Goal: Information Seeking & Learning: Find specific fact

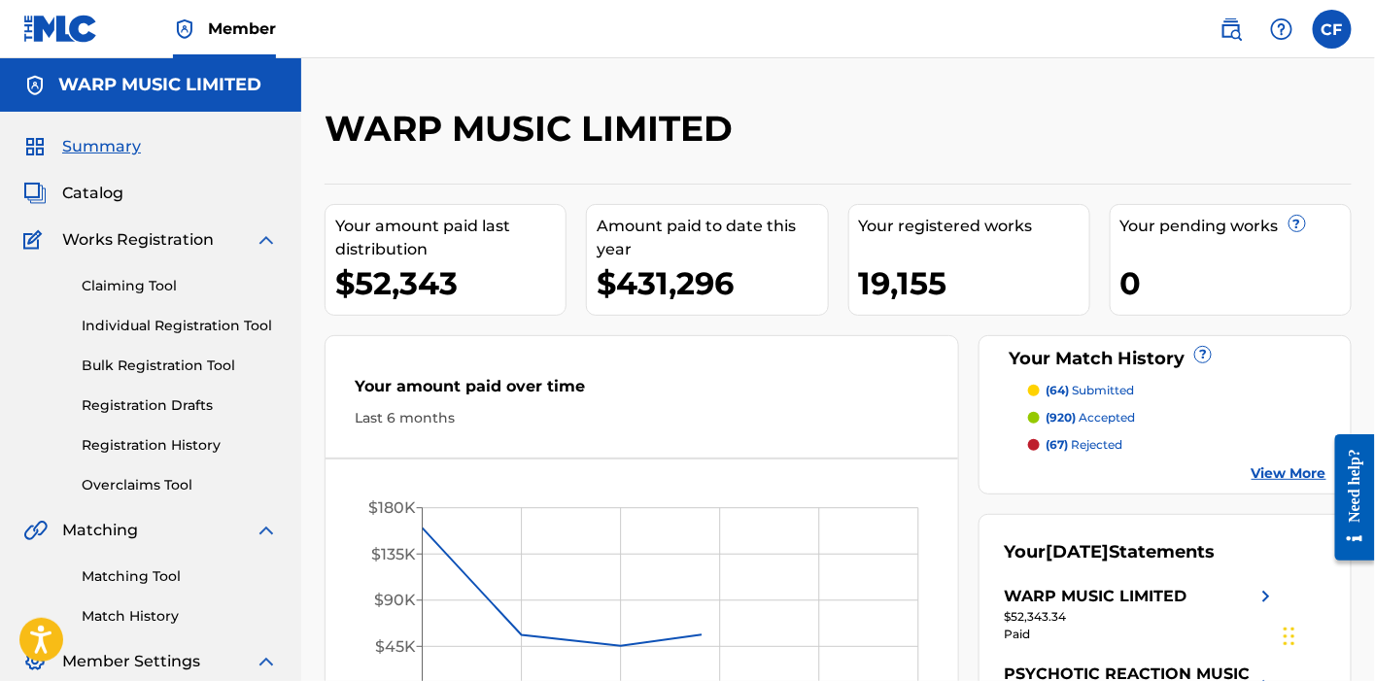
click at [1235, 35] on img at bounding box center [1231, 28] width 23 height 23
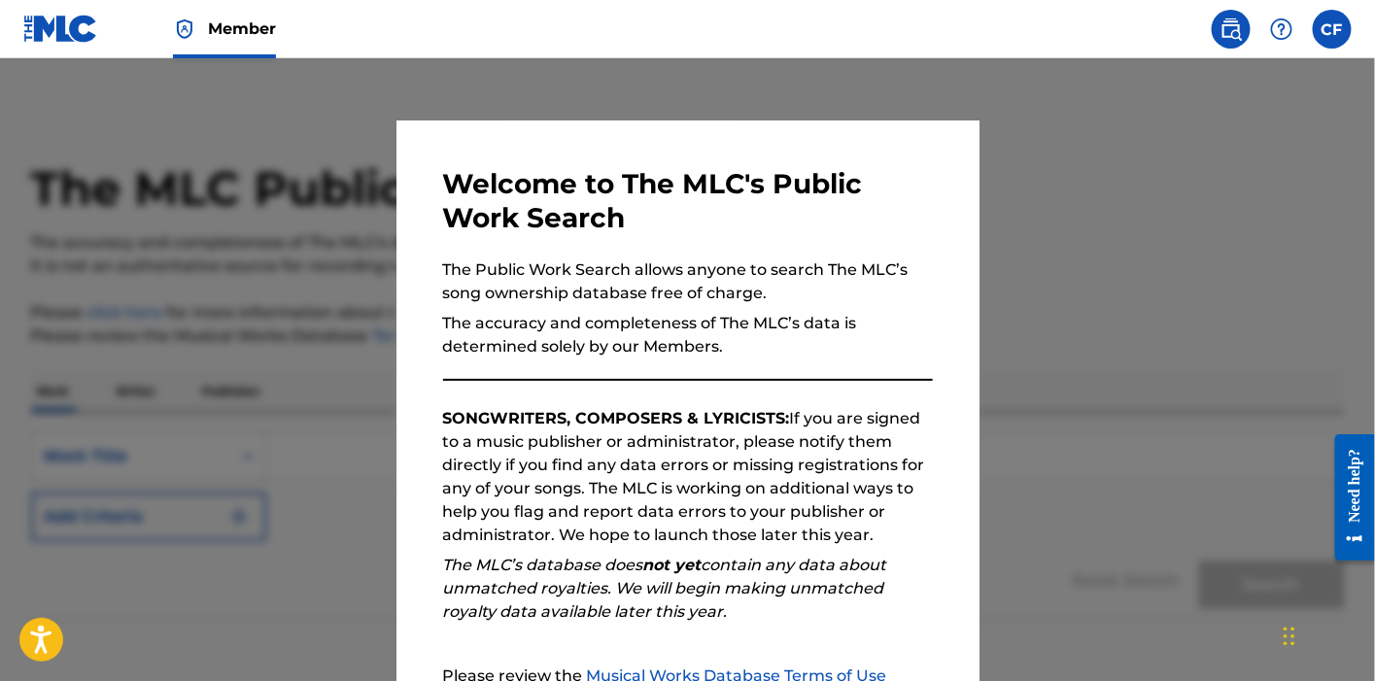
click at [318, 307] on div at bounding box center [687, 398] width 1375 height 681
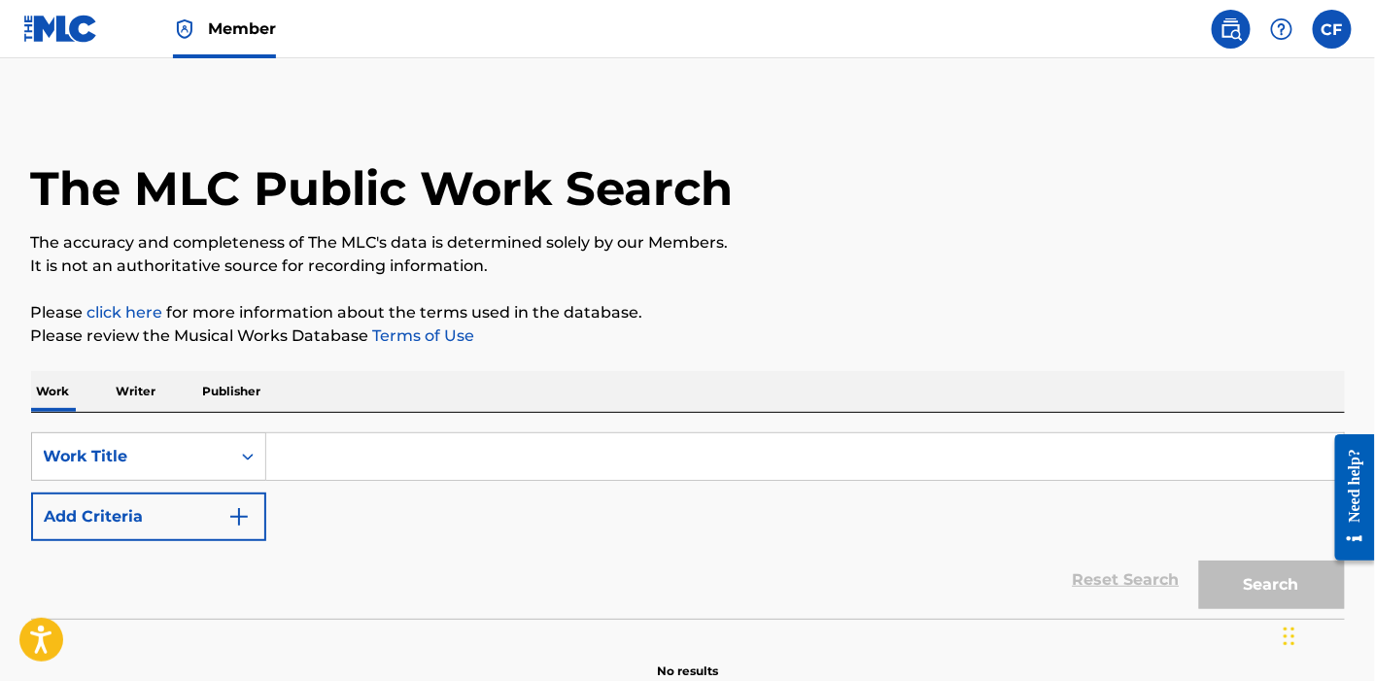
click at [78, 34] on img at bounding box center [60, 29] width 75 height 28
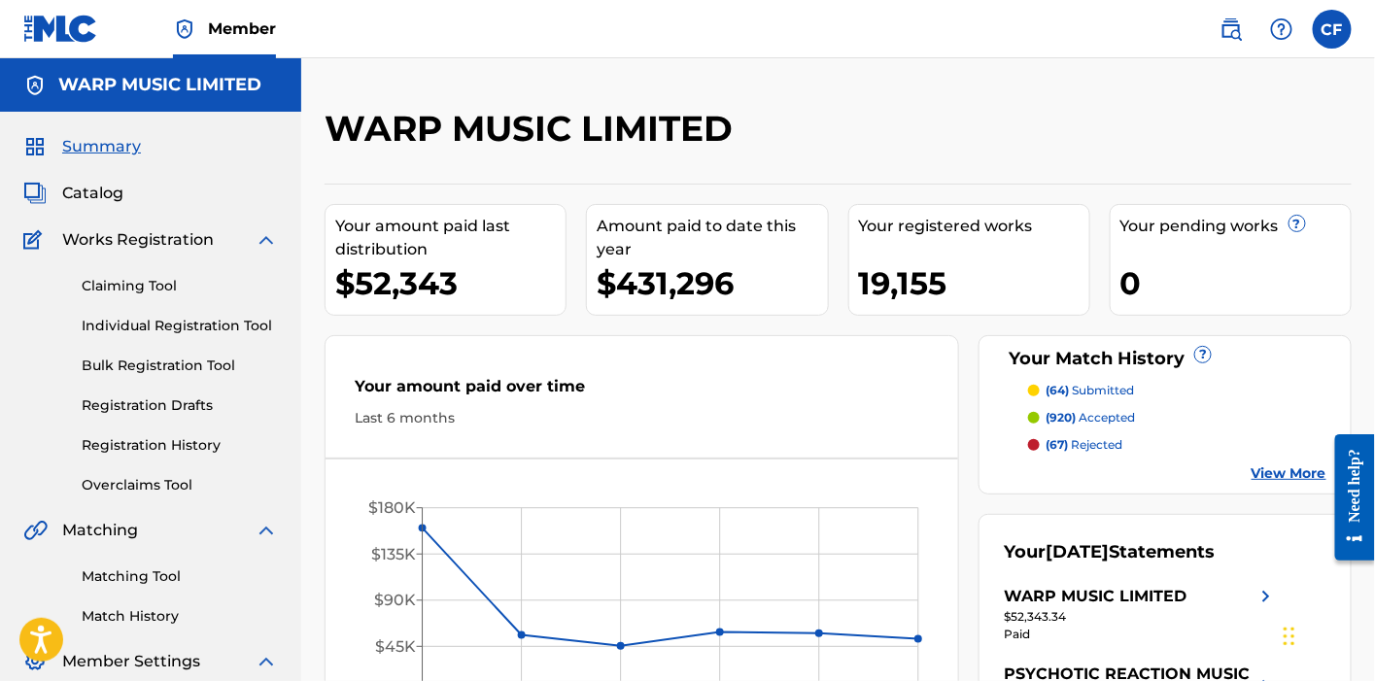
click at [1218, 18] on link at bounding box center [1231, 29] width 39 height 39
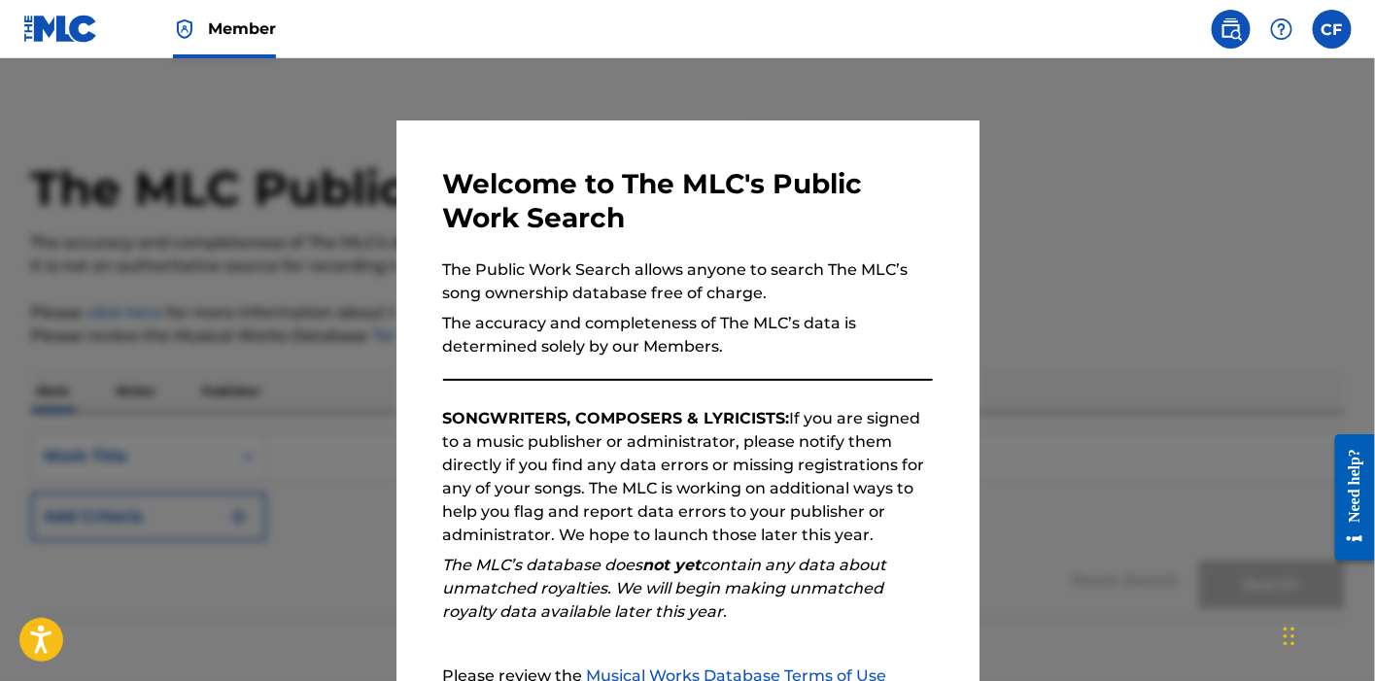
click at [318, 414] on div at bounding box center [687, 398] width 1375 height 681
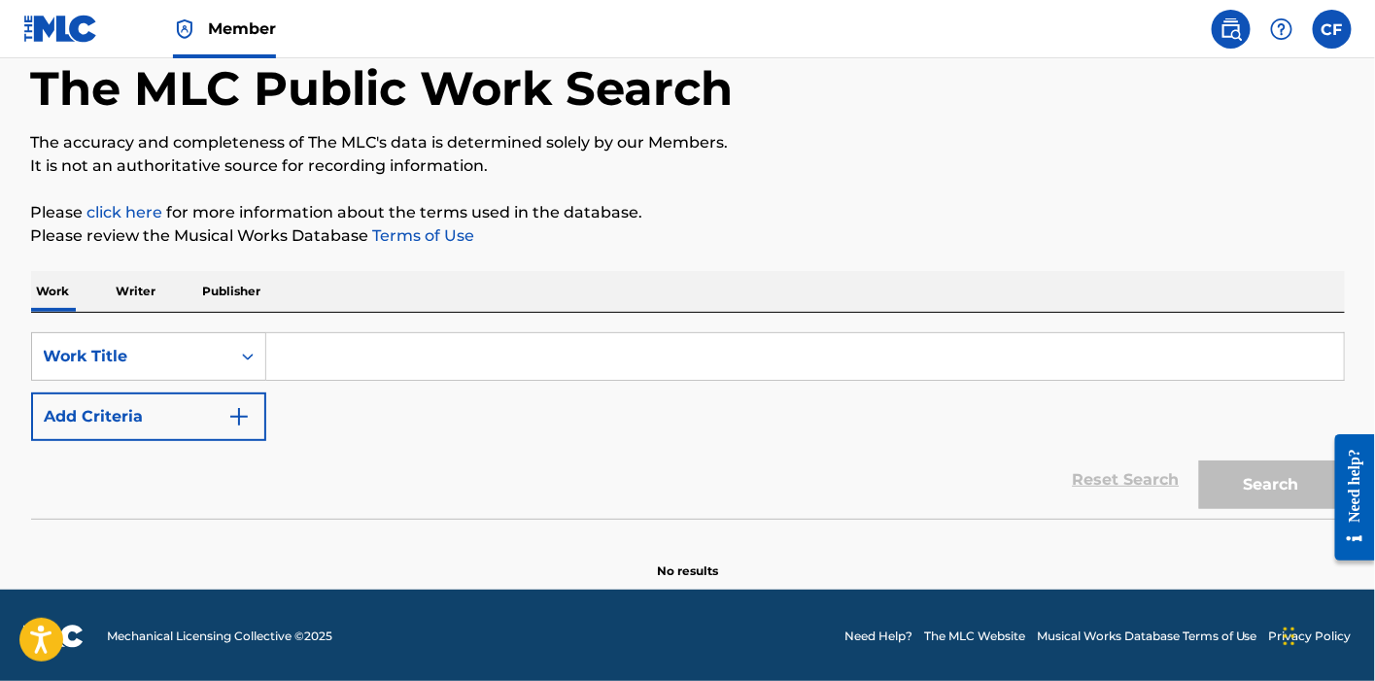
scroll to position [96, 0]
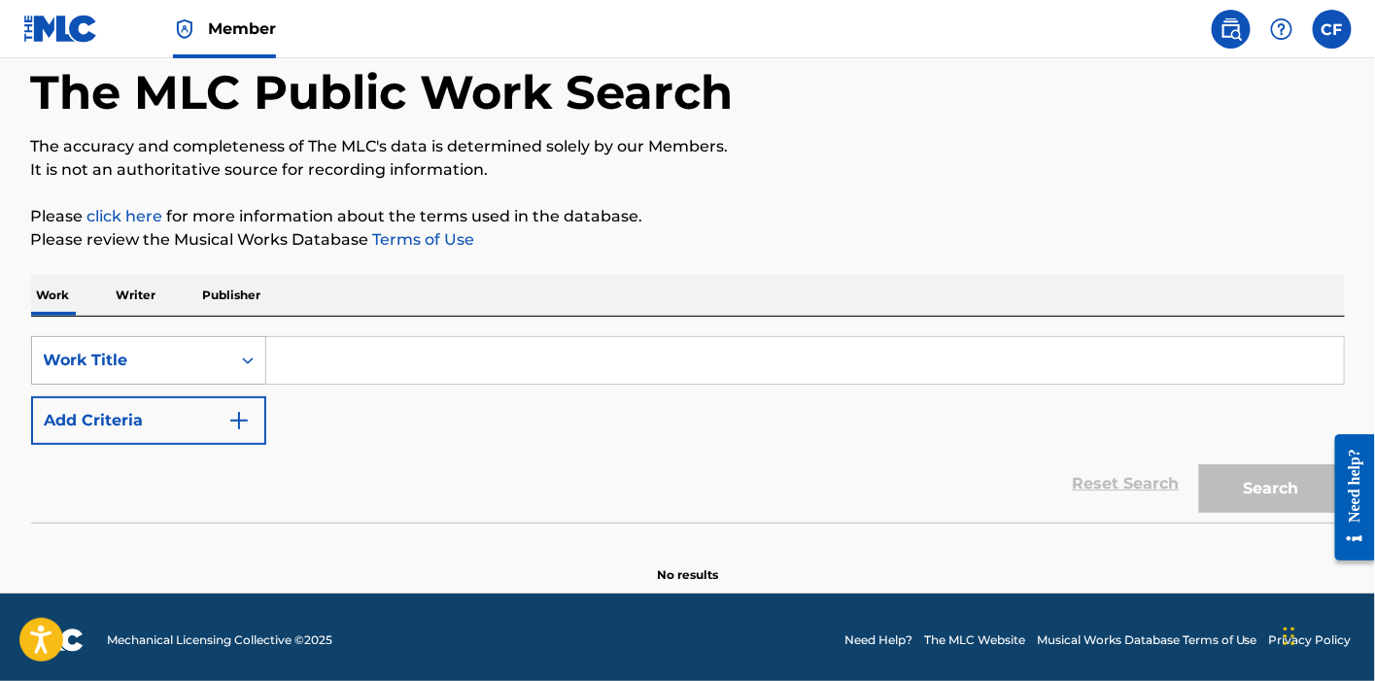
click at [212, 360] on div "Work Title" at bounding box center [131, 360] width 175 height 23
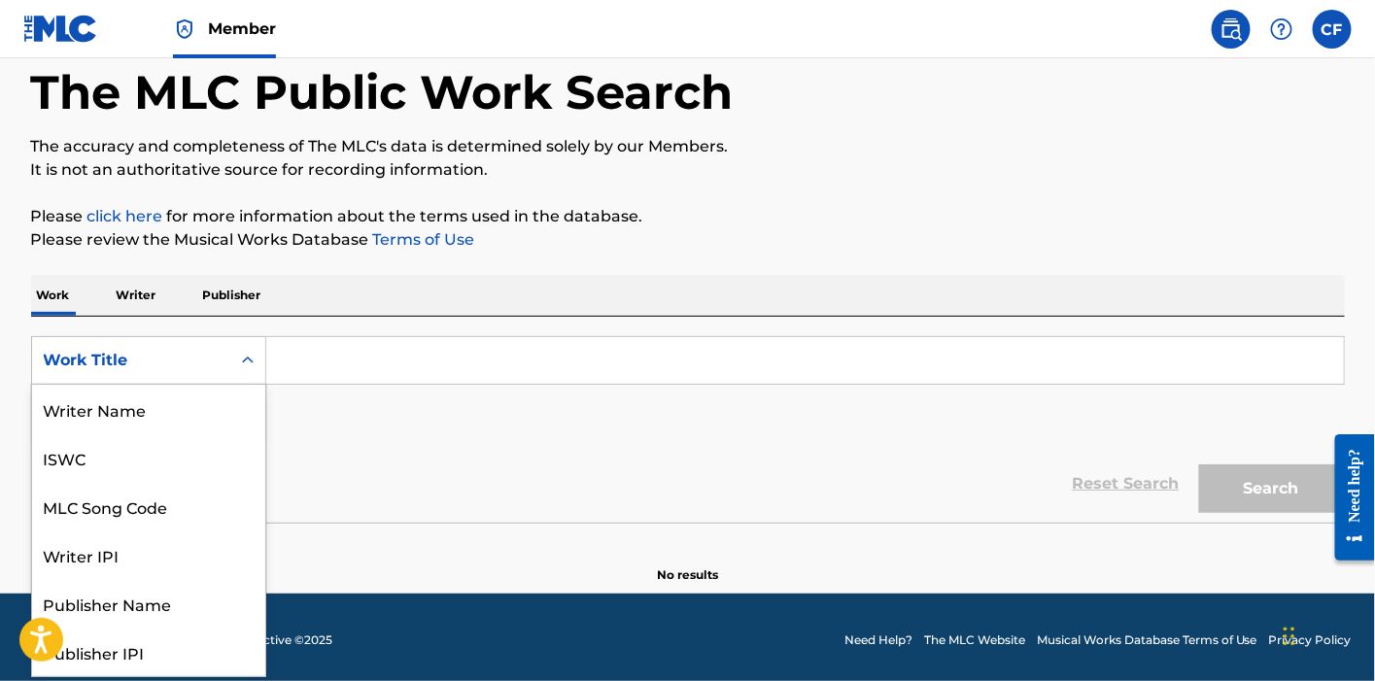
scroll to position [97, 0]
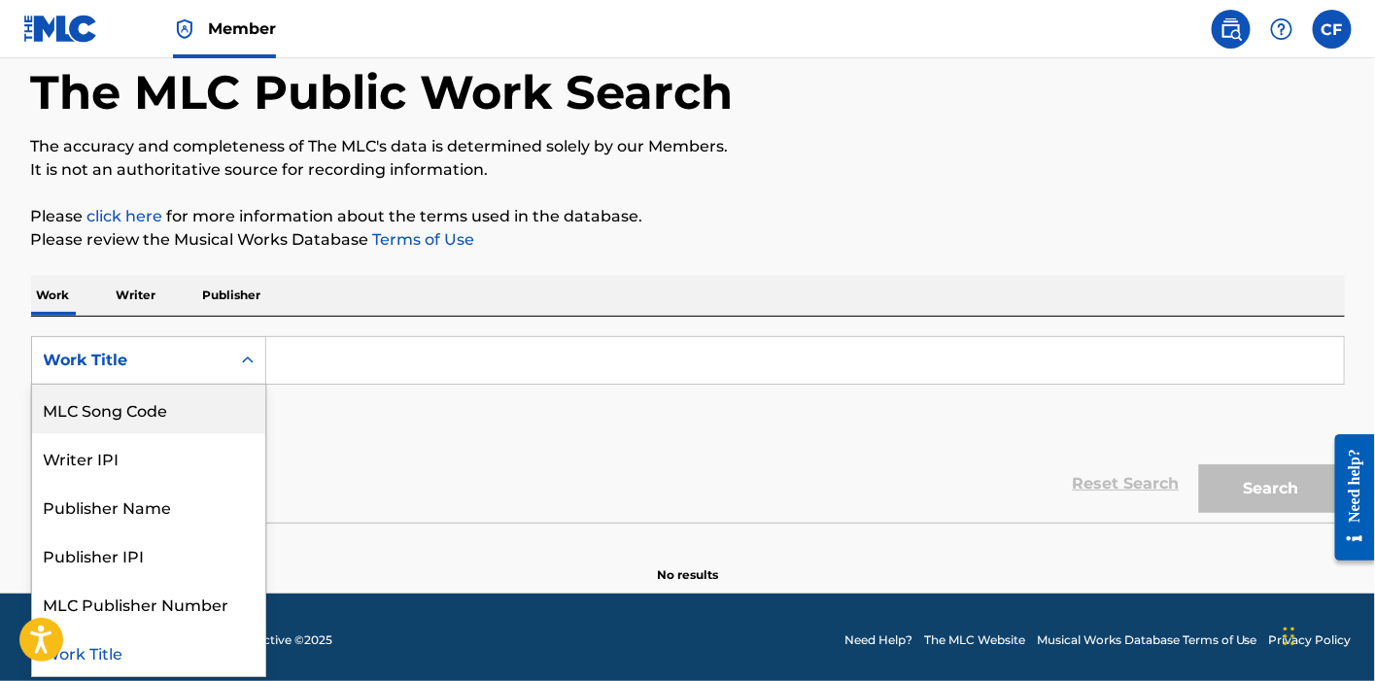
click at [195, 411] on div "MLC Song Code" at bounding box center [148, 409] width 233 height 49
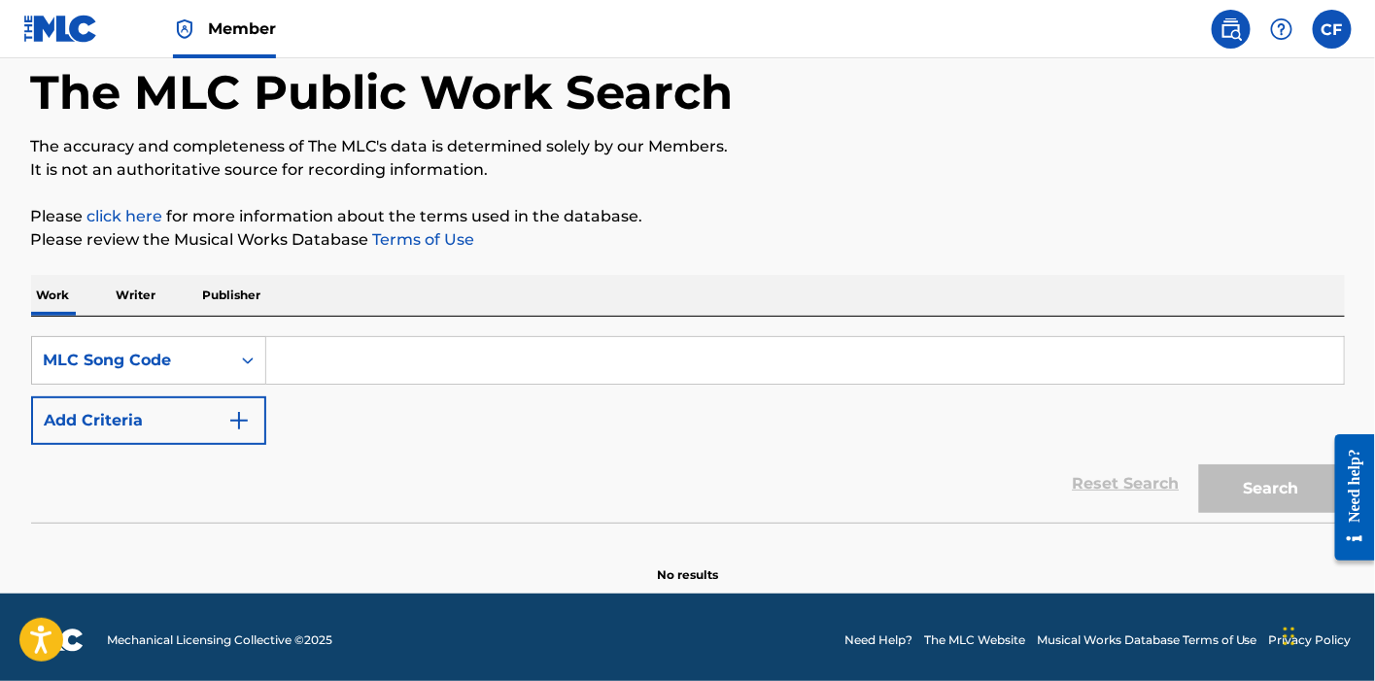
click at [429, 341] on input "Search Form" at bounding box center [805, 360] width 1078 height 47
paste input "PJ11KJ"
type input "PJ11KJ"
click at [1199, 465] on button "Search" at bounding box center [1272, 489] width 146 height 49
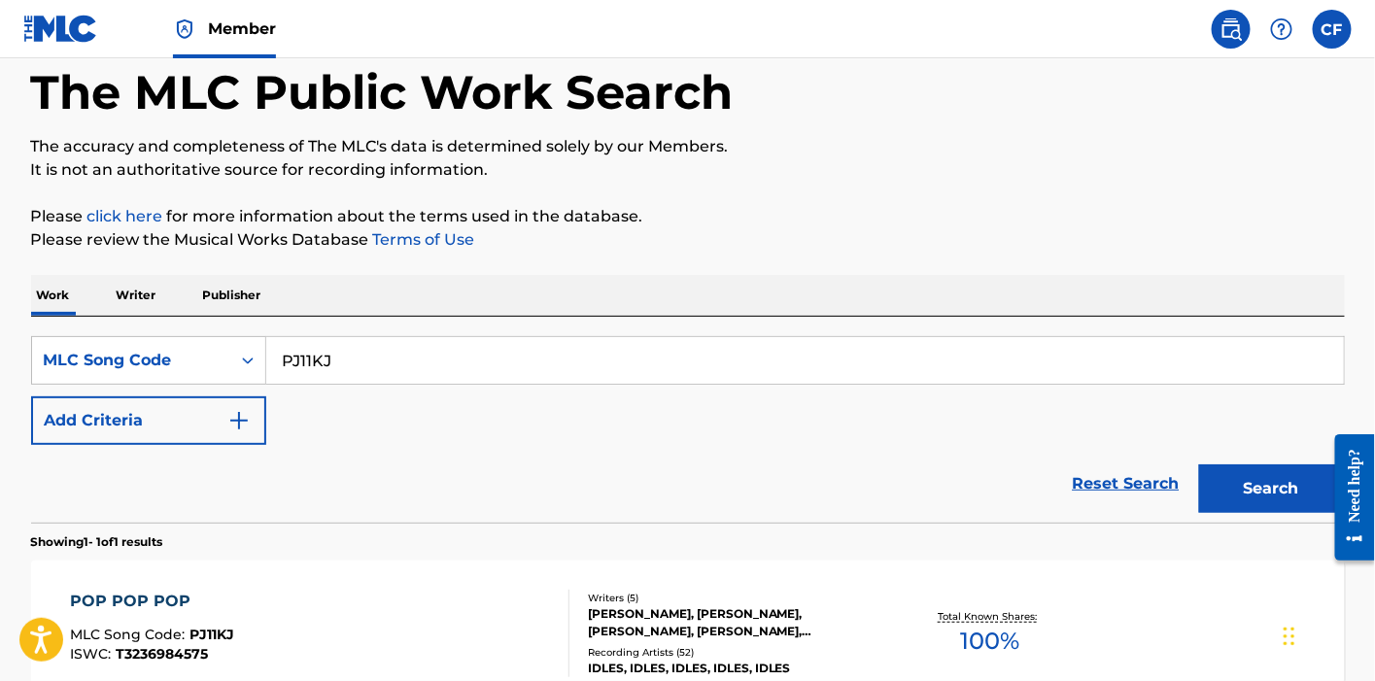
scroll to position [314, 0]
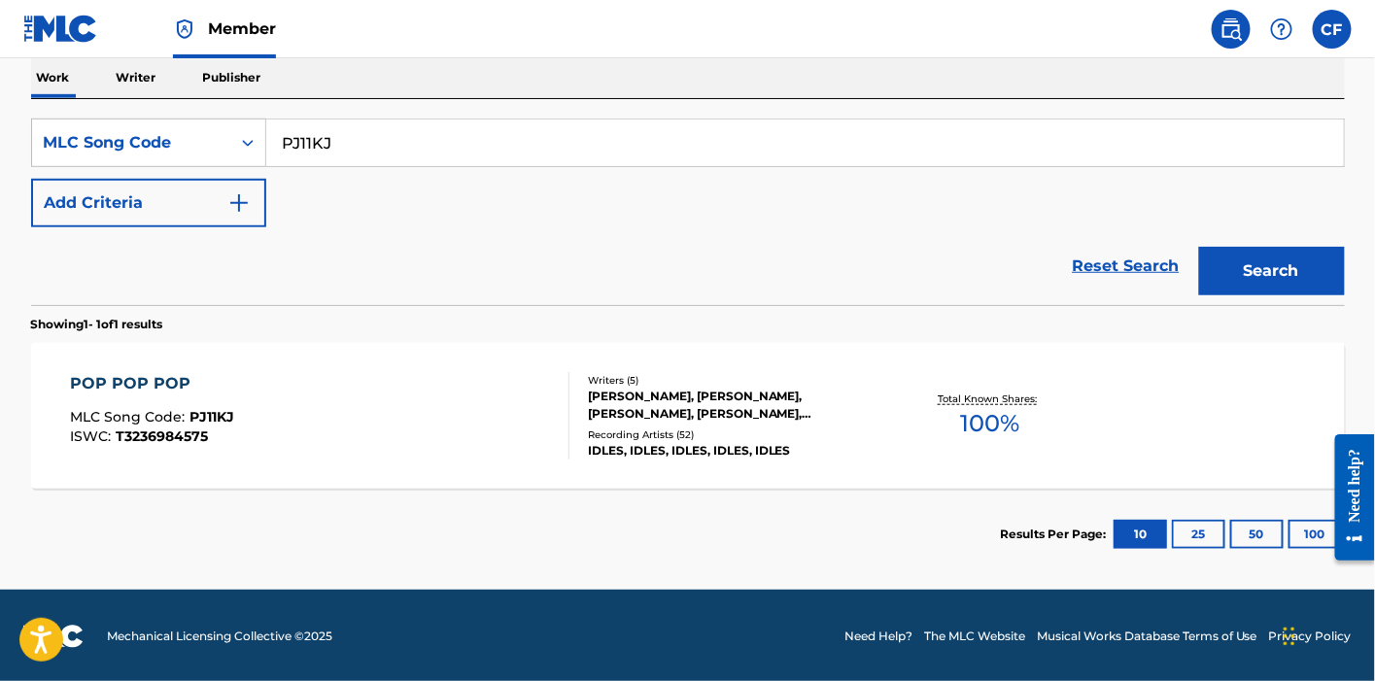
click at [363, 382] on div "POP POP POP MLC Song Code : PJ11KJ ISWC : T3236984575" at bounding box center [320, 415] width 500 height 87
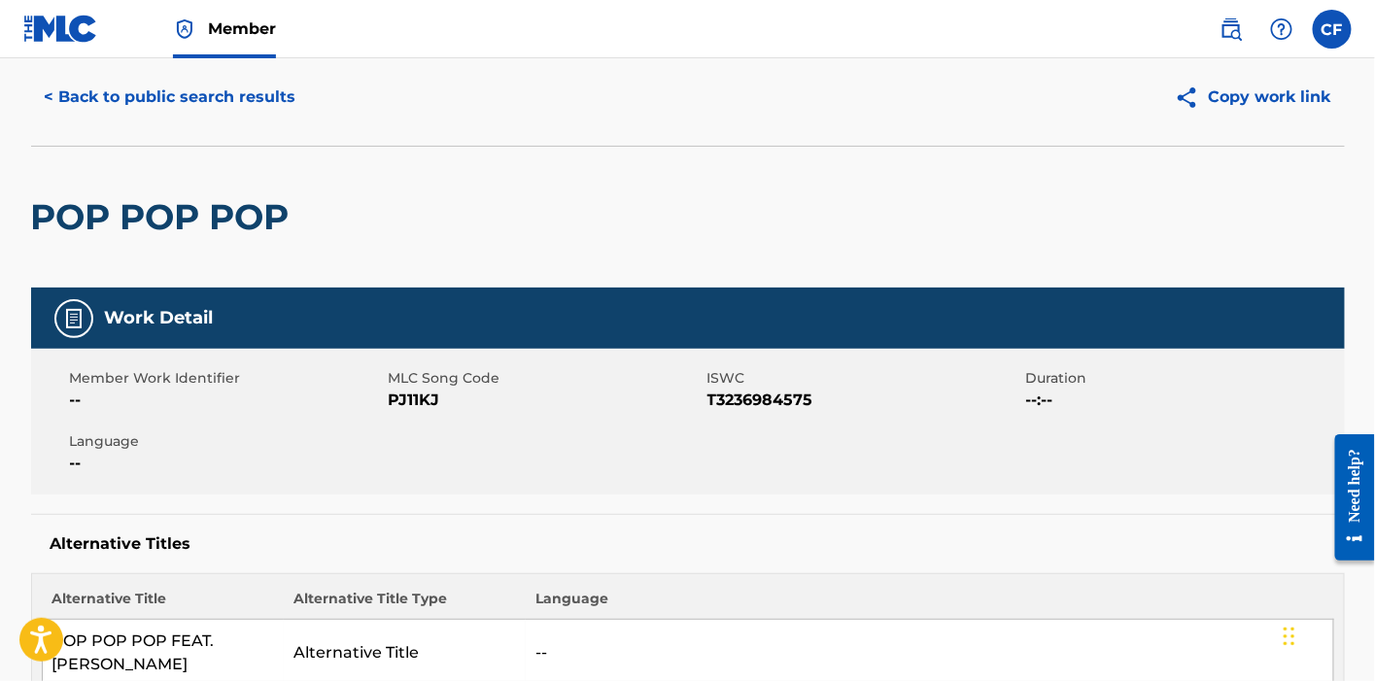
scroll to position [56, 0]
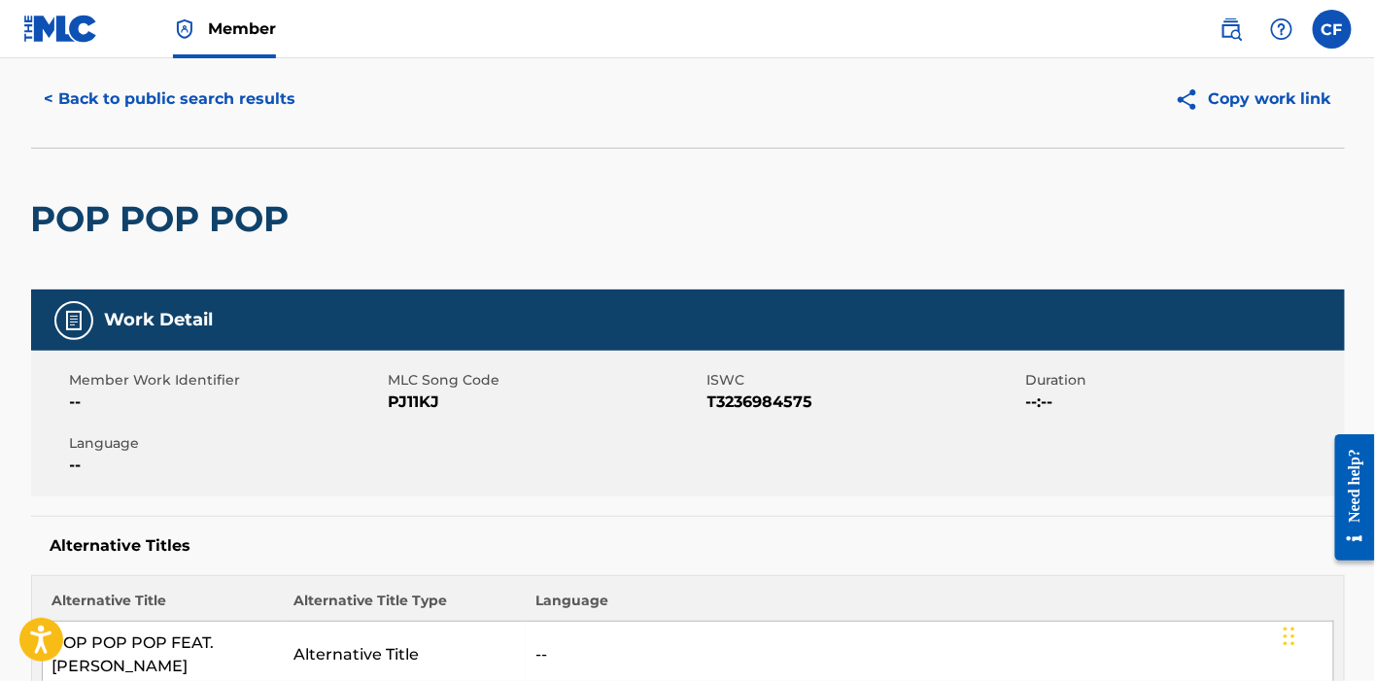
click at [425, 400] on span "PJ11KJ" at bounding box center [546, 402] width 314 height 23
copy span "PJ11KJ"
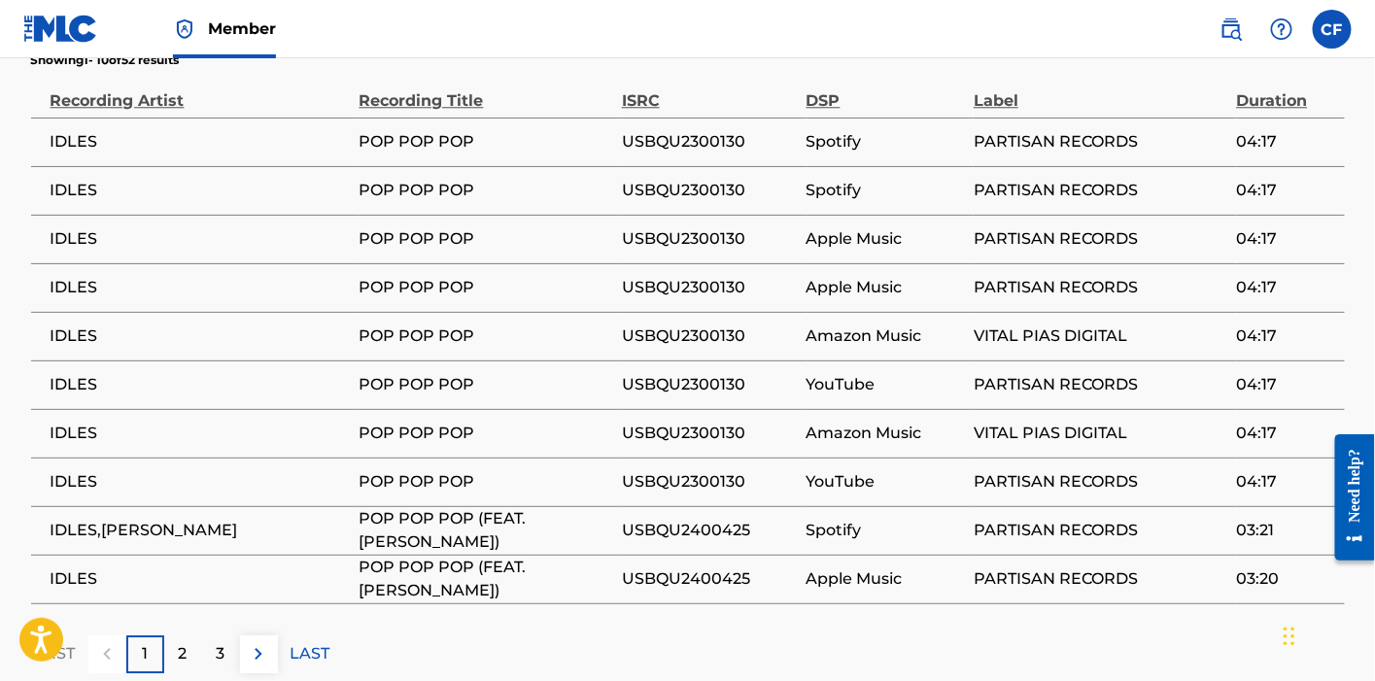
scroll to position [1665, 0]
